Goal: Navigation & Orientation: Find specific page/section

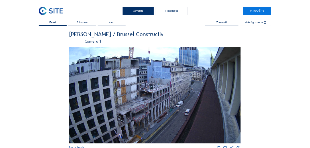
click at [127, 81] on img at bounding box center [154, 95] width 171 height 96
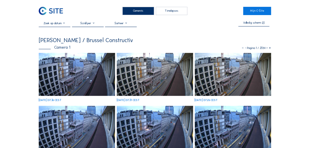
click at [267, 49] on icon at bounding box center [266, 48] width 3 height 4
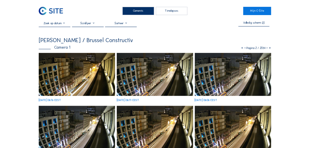
click at [267, 49] on icon at bounding box center [266, 48] width 3 height 4
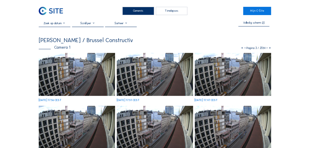
click at [267, 49] on icon at bounding box center [266, 48] width 3 height 4
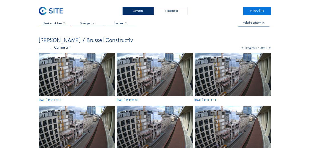
click at [266, 49] on icon at bounding box center [266, 48] width 3 height 4
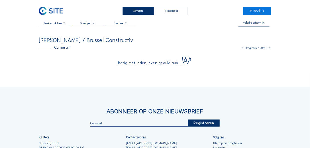
click at [266, 49] on icon at bounding box center [266, 48] width 3 height 4
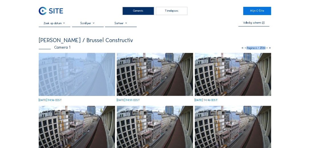
click at [266, 49] on icon at bounding box center [266, 48] width 3 height 4
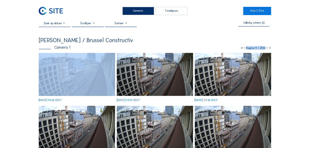
click at [266, 49] on icon at bounding box center [266, 48] width 3 height 4
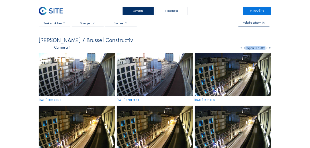
click at [266, 48] on icon at bounding box center [266, 48] width 3 height 4
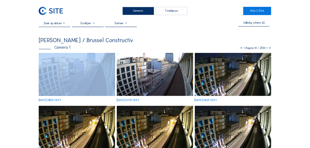
click at [266, 48] on icon at bounding box center [266, 48] width 3 height 4
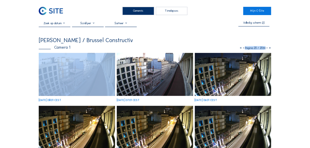
click at [266, 48] on icon at bounding box center [266, 48] width 3 height 4
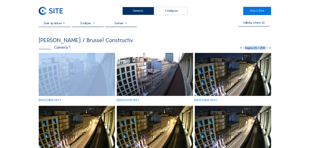
click at [266, 48] on icon at bounding box center [266, 48] width 3 height 4
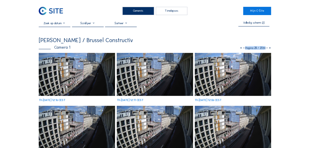
click at [266, 49] on icon at bounding box center [266, 48] width 3 height 4
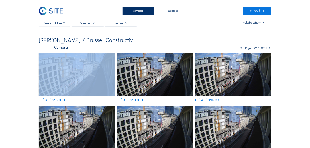
click at [266, 49] on icon at bounding box center [266, 48] width 3 height 4
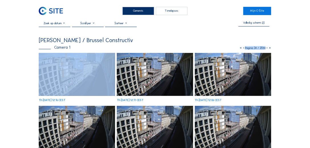
click at [266, 49] on icon at bounding box center [266, 48] width 3 height 4
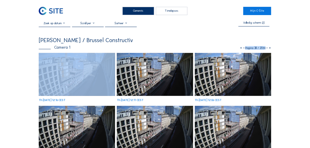
click at [266, 49] on icon at bounding box center [266, 48] width 3 height 4
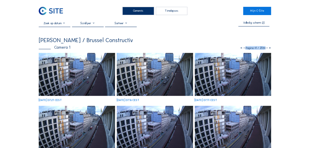
click at [267, 48] on icon at bounding box center [266, 48] width 3 height 4
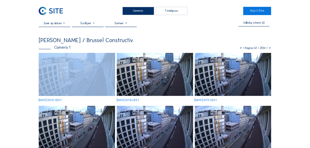
click at [267, 48] on icon at bounding box center [266, 48] width 3 height 4
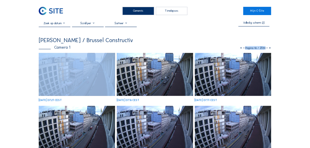
click at [267, 48] on icon at bounding box center [266, 48] width 3 height 4
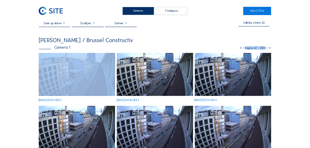
click at [267, 48] on icon at bounding box center [266, 48] width 3 height 4
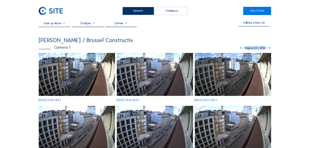
click at [266, 48] on icon at bounding box center [266, 48] width 3 height 4
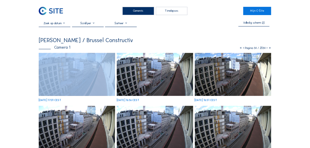
click at [266, 48] on icon at bounding box center [266, 48] width 3 height 4
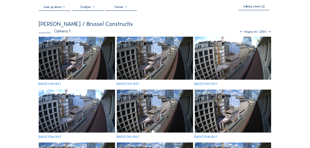
scroll to position [16, 0]
click at [266, 32] on icon at bounding box center [266, 32] width 3 height 4
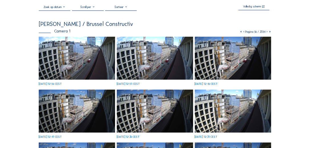
click at [267, 32] on icon at bounding box center [266, 32] width 3 height 4
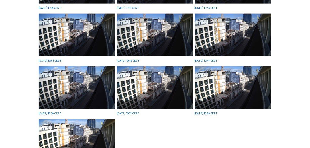
scroll to position [195, 0]
